Goal: Obtain resource: Download file/media

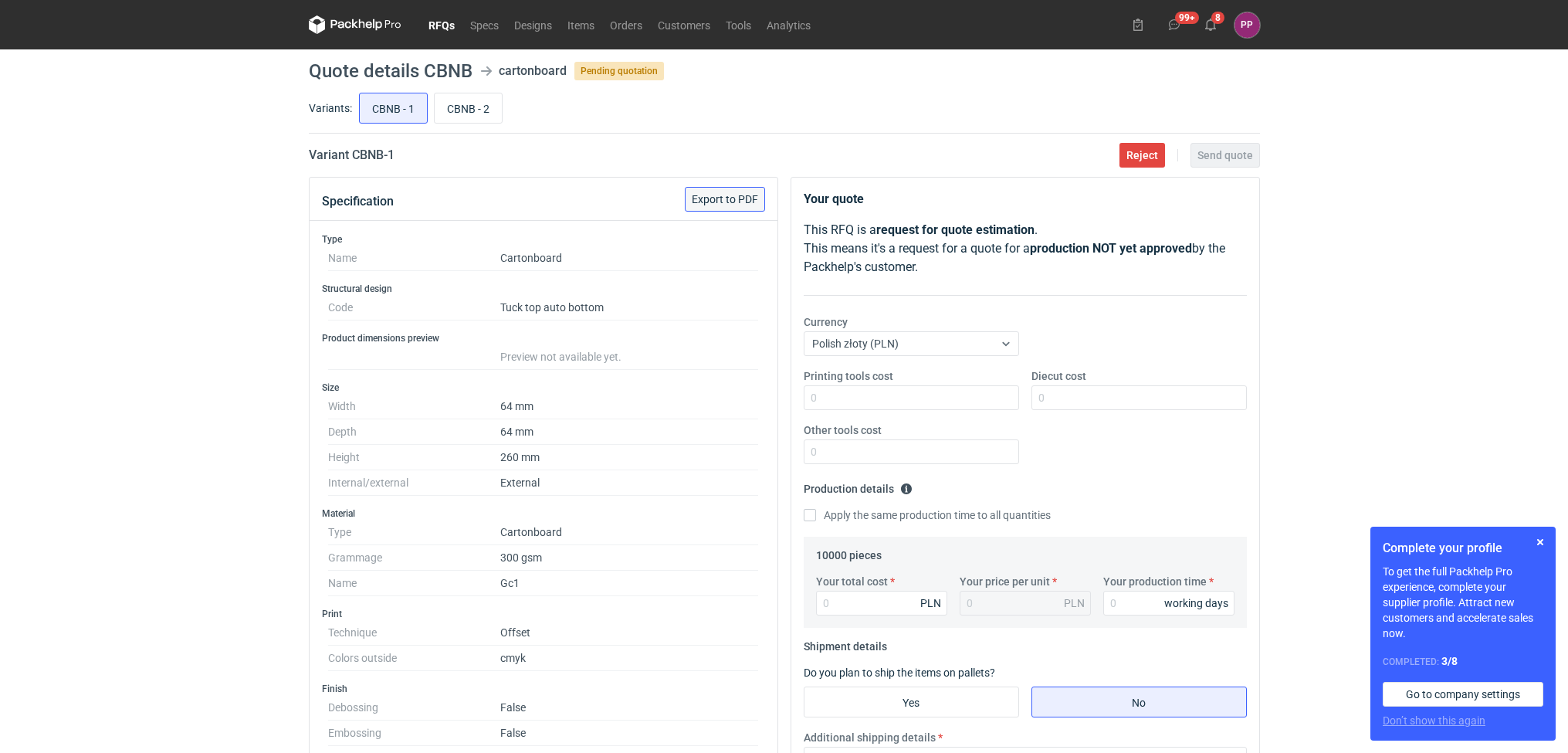
click at [697, 199] on span "Export to PDF" at bounding box center [725, 199] width 67 height 11
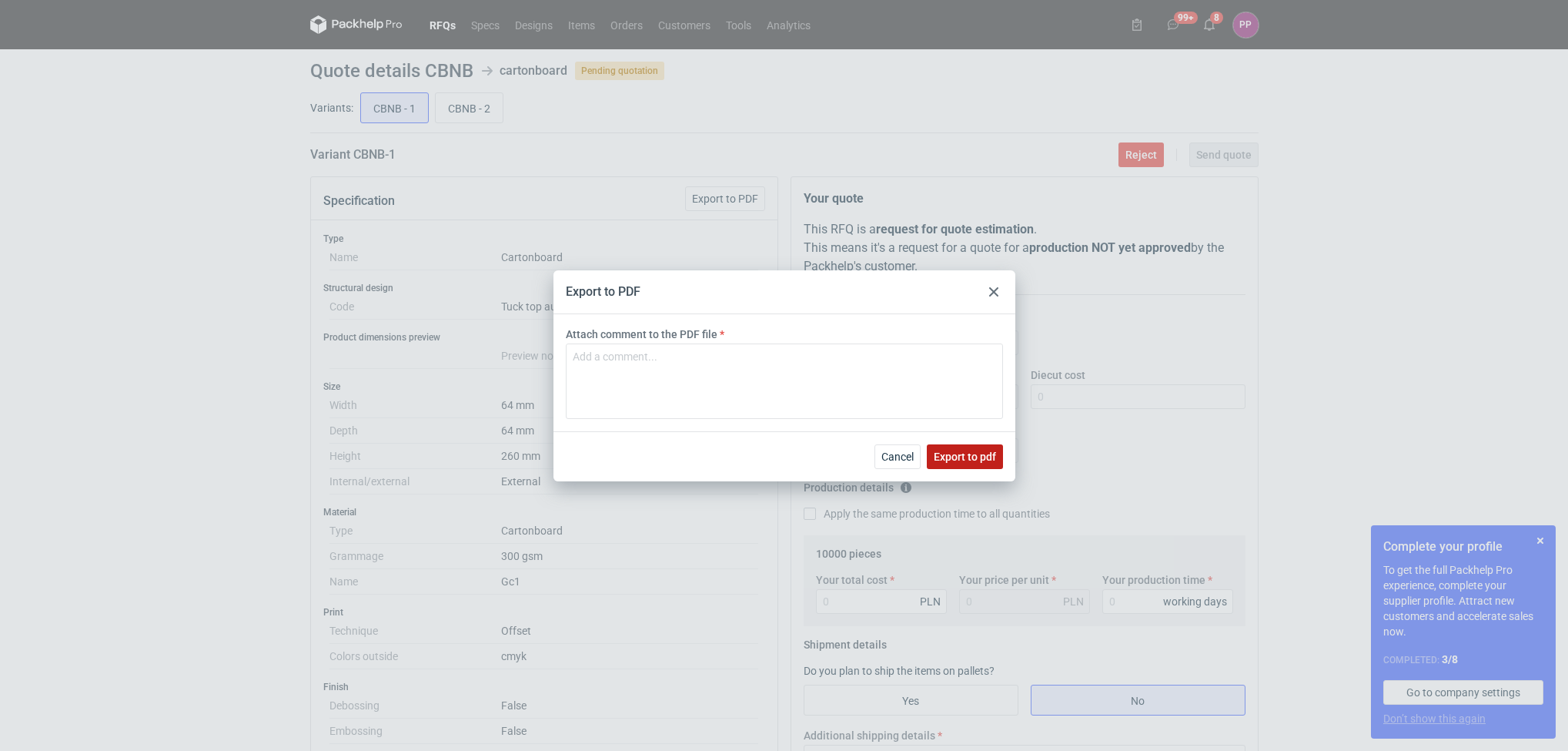
click at [951, 462] on span "Export to pdf" at bounding box center [965, 456] width 63 height 11
